Goal: Task Accomplishment & Management: Manage account settings

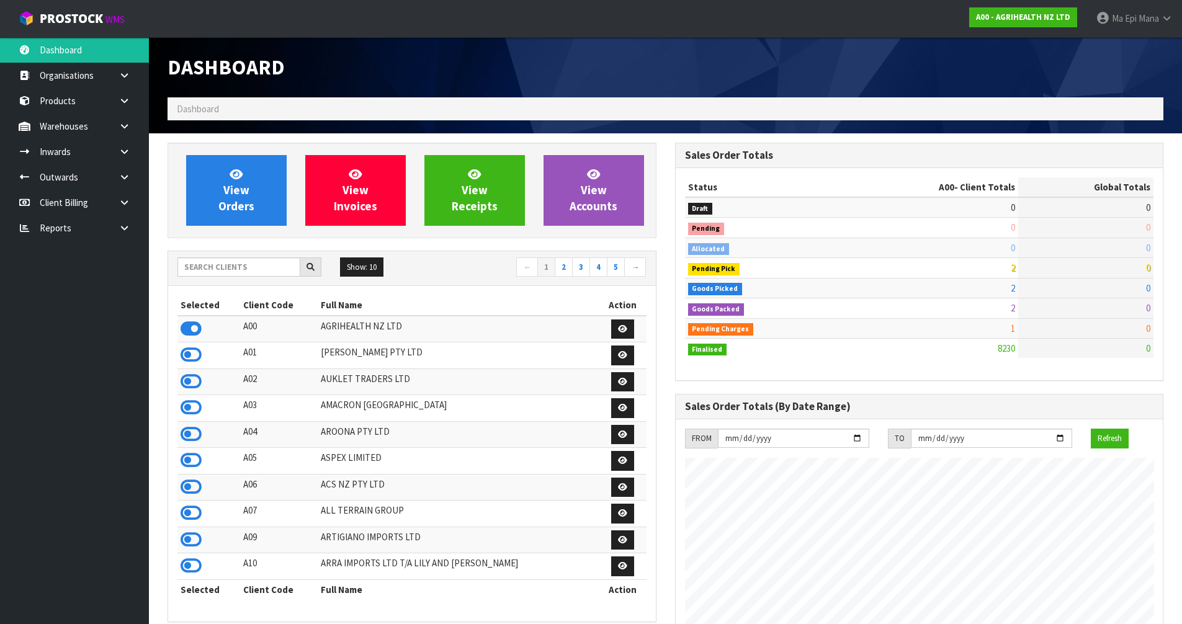
scroll to position [940, 507]
click at [270, 273] on input "text" at bounding box center [239, 267] width 123 height 19
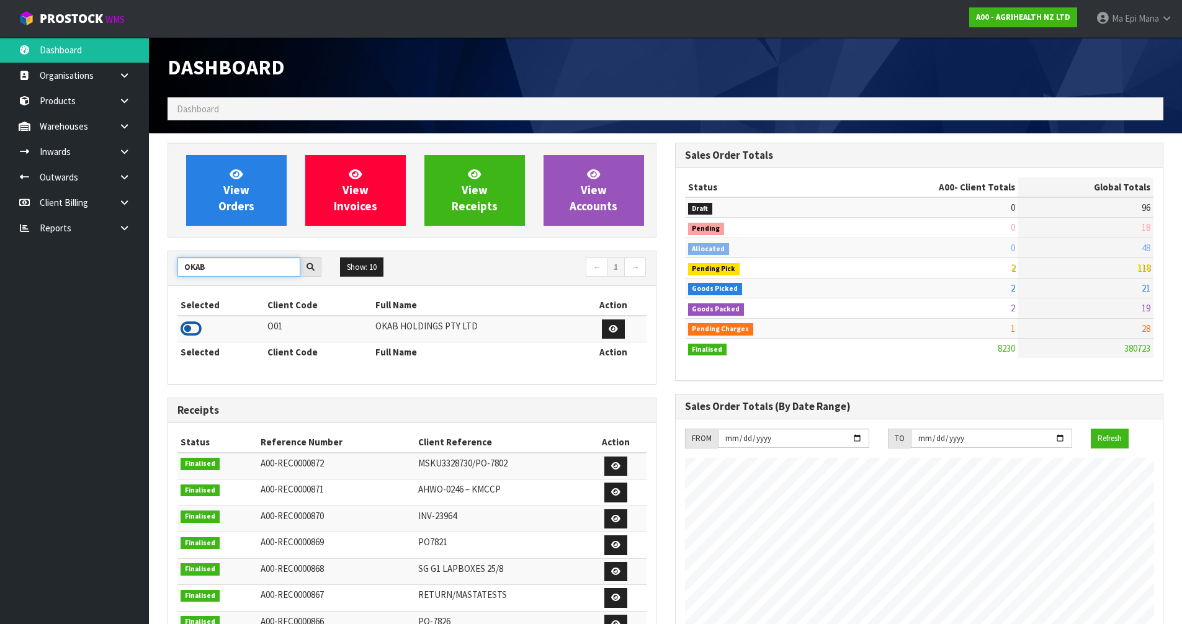
type input "OKAB"
click at [191, 325] on icon at bounding box center [191, 329] width 21 height 19
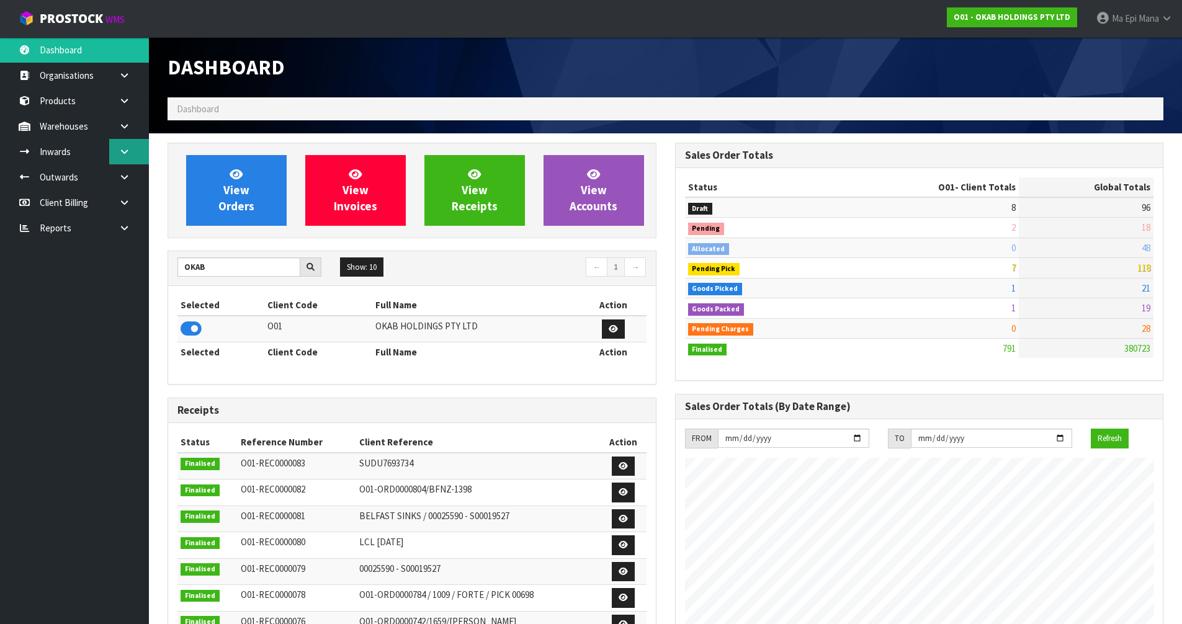
scroll to position [820, 507]
click at [126, 150] on icon at bounding box center [125, 151] width 12 height 9
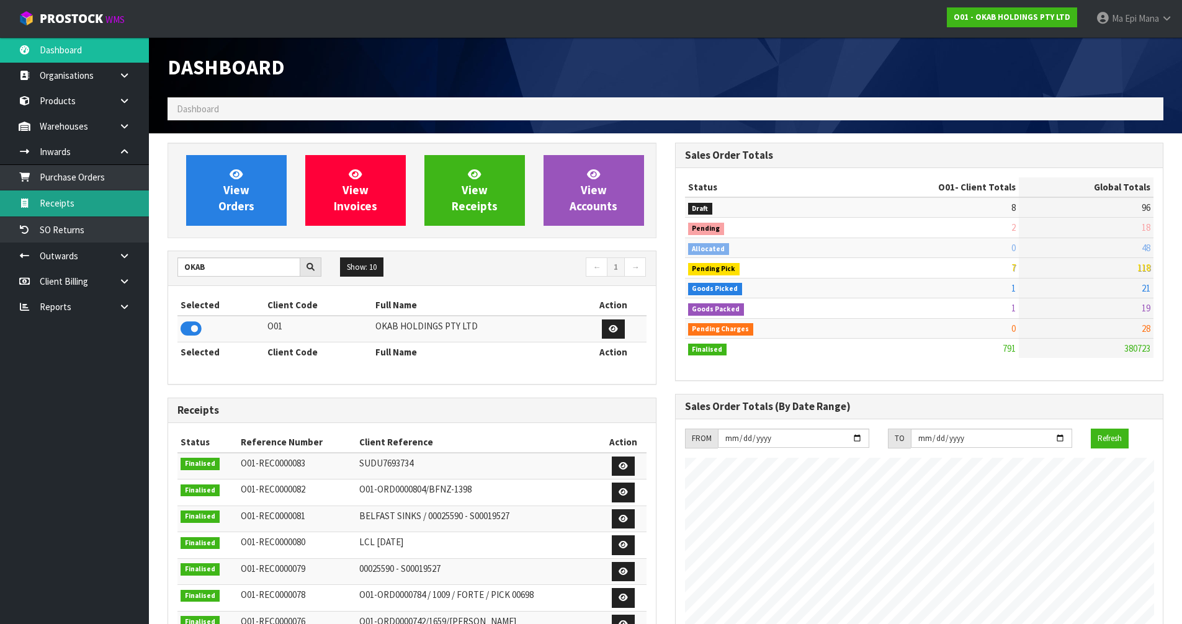
click at [102, 210] on link "Receipts" at bounding box center [74, 203] width 149 height 25
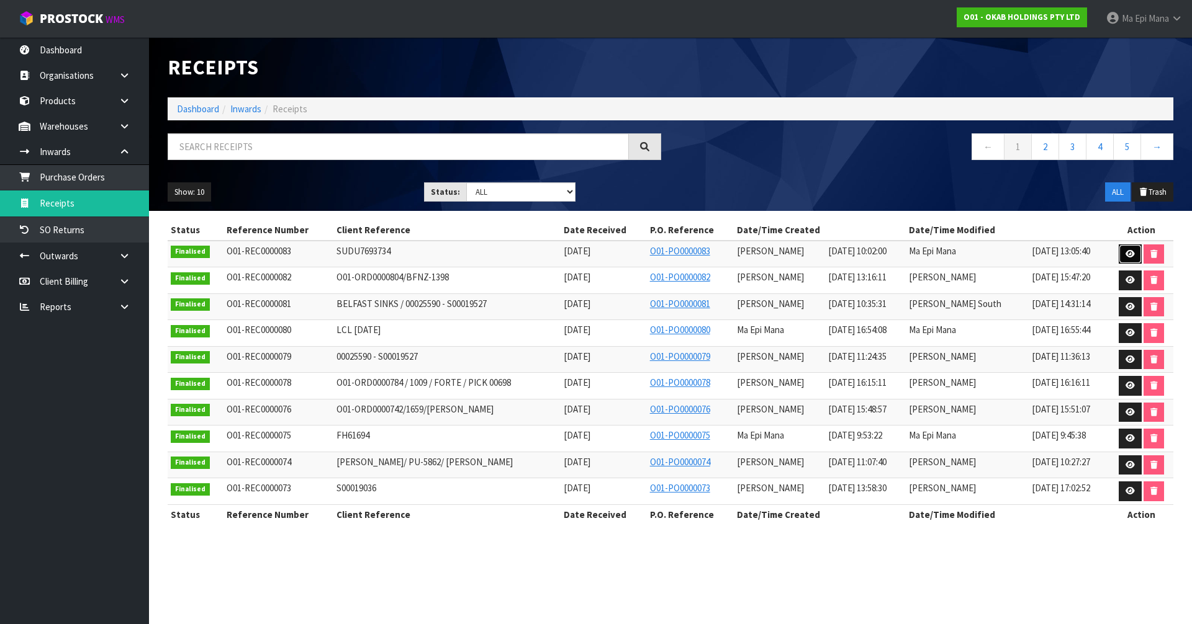
click at [1123, 253] on link at bounding box center [1129, 255] width 23 height 20
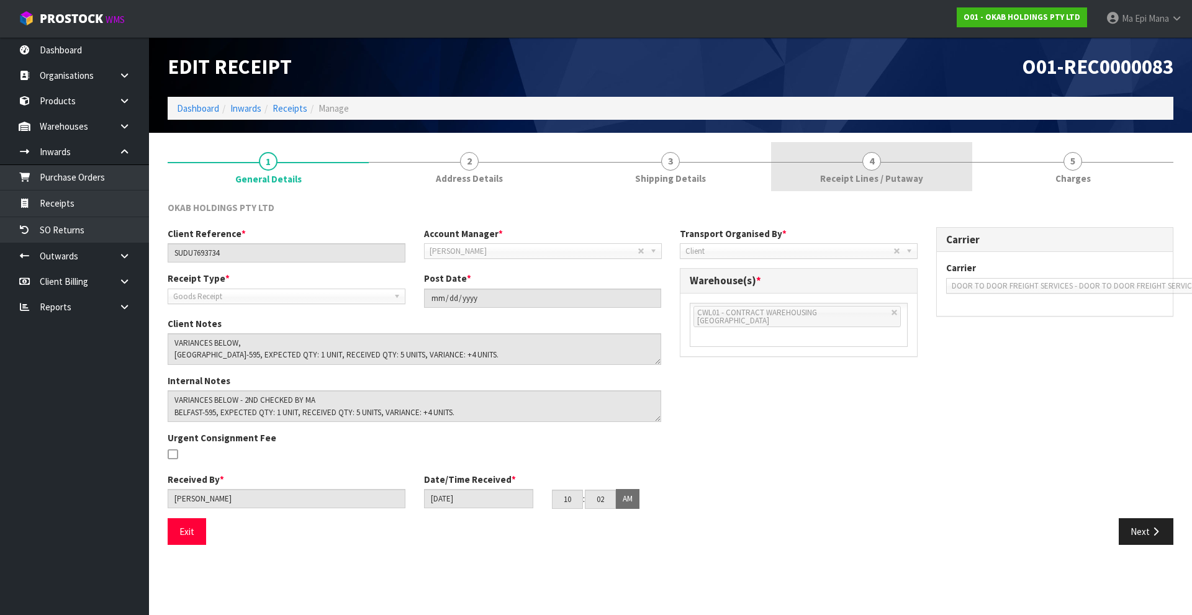
click at [891, 167] on link "4 Receipt Lines / Putaway" at bounding box center [871, 166] width 201 height 49
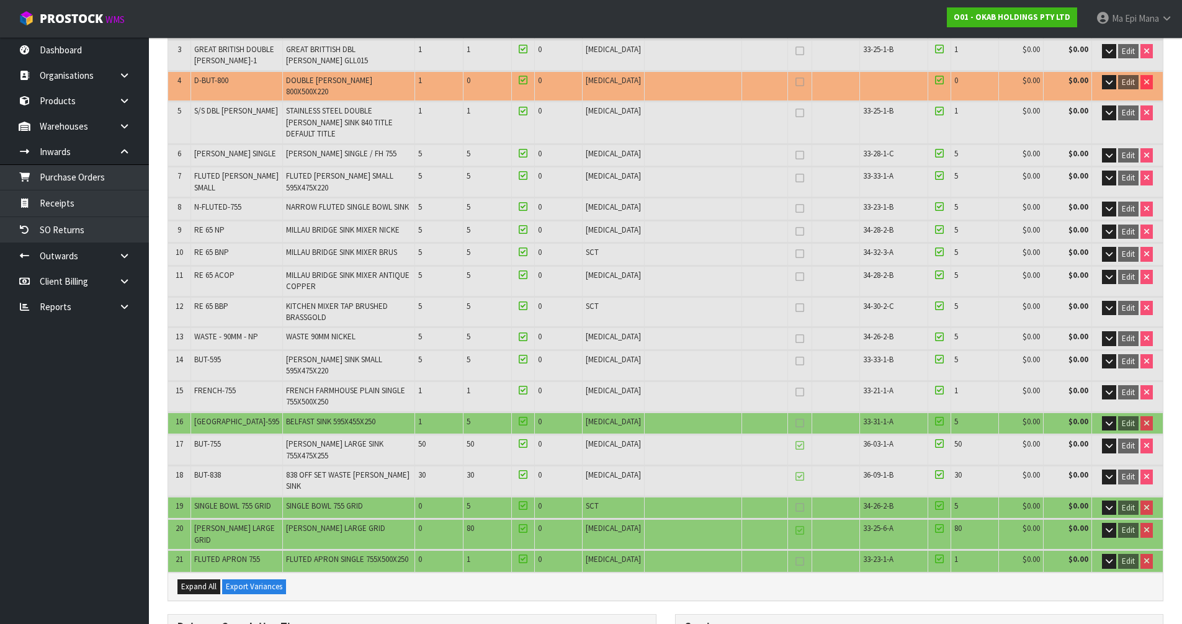
scroll to position [248, 0]
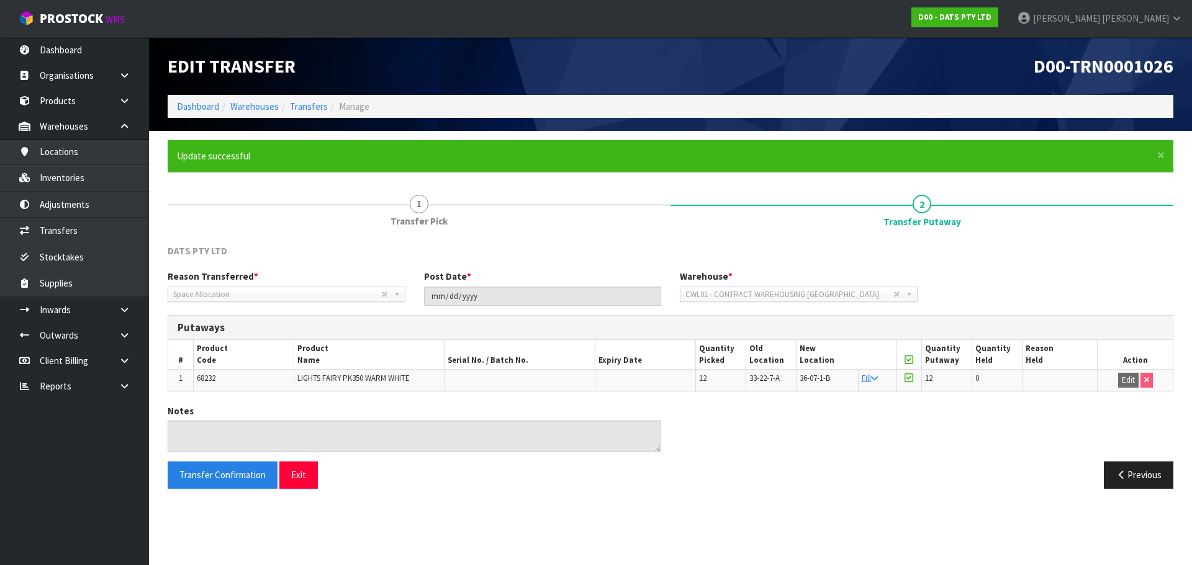
click at [939, 72] on h1 "D00-TRN0001026" at bounding box center [926, 66] width 493 height 20
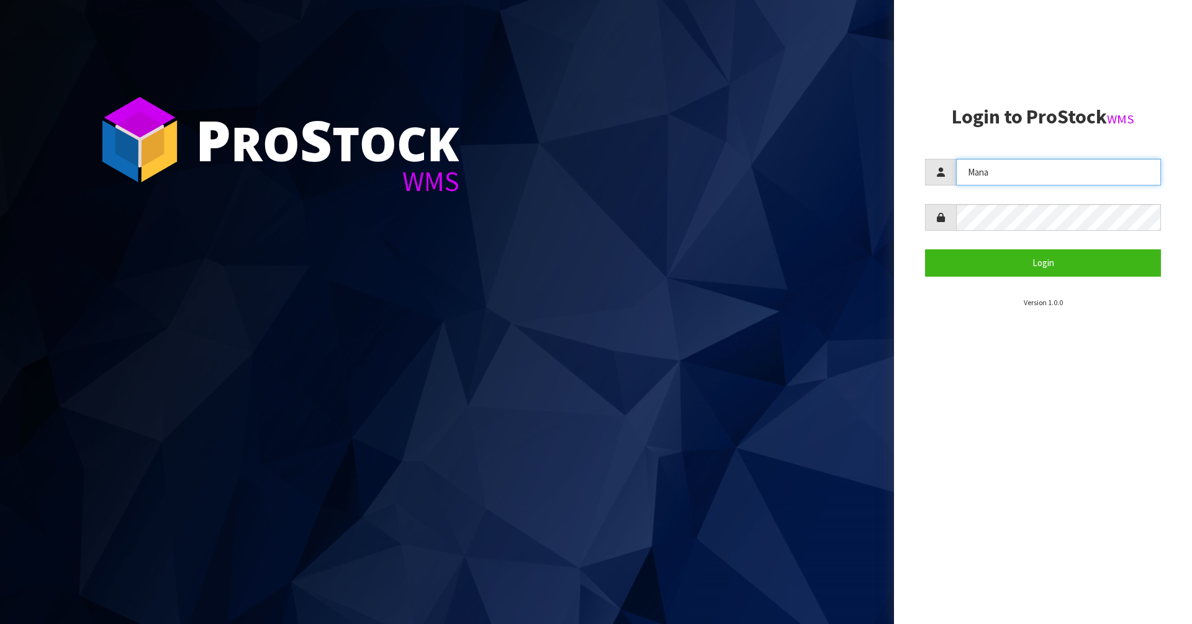
click at [983, 173] on input "Mana" at bounding box center [1058, 172] width 205 height 27
type input "Zackary"
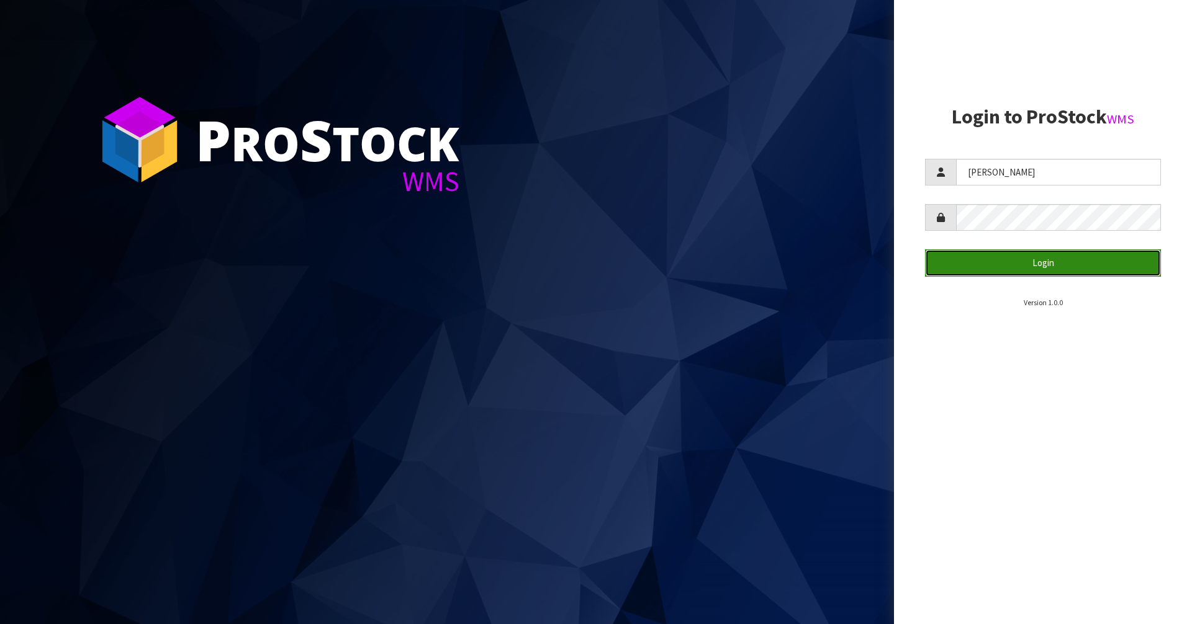
click at [1026, 268] on button "Login" at bounding box center [1043, 263] width 236 height 27
